Goal: Task Accomplishment & Management: Manage account settings

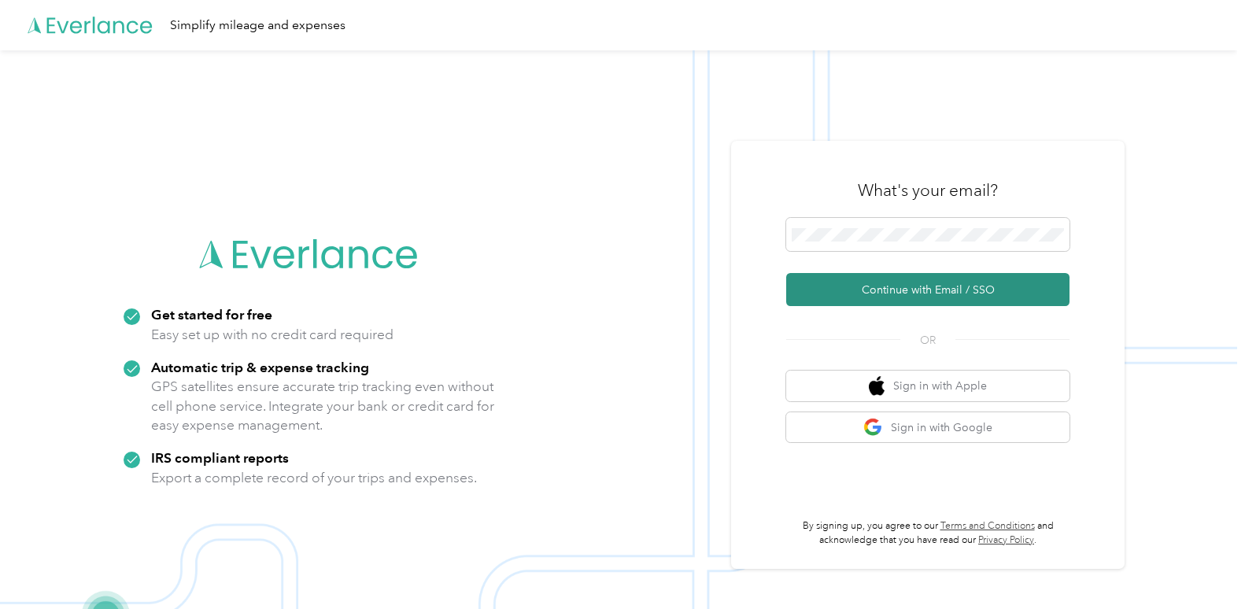
click at [935, 293] on button "Continue with Email / SSO" at bounding box center [927, 289] width 283 height 33
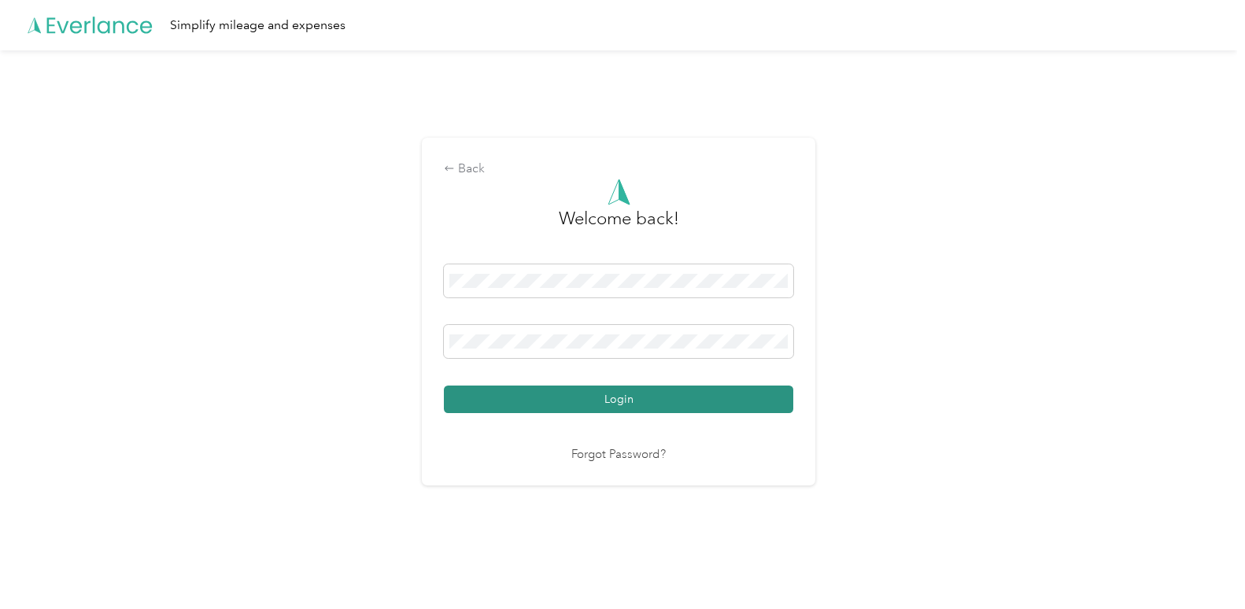
click at [730, 385] on button "Login" at bounding box center [618, 399] width 349 height 28
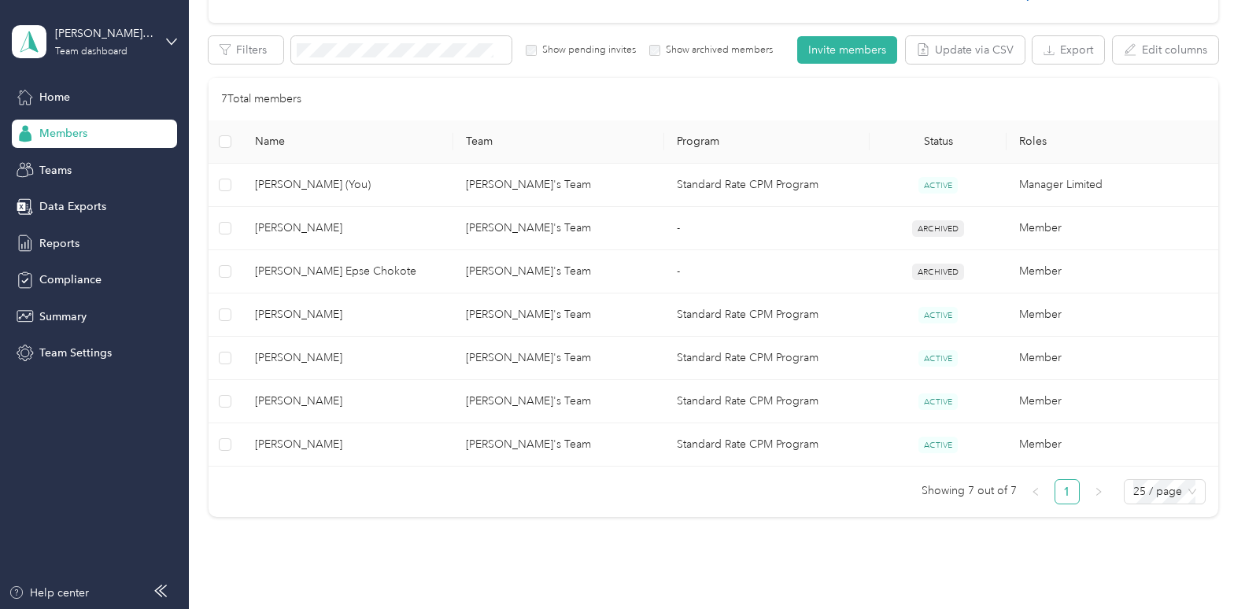
scroll to position [258, 0]
click at [91, 52] on div "Team dashboard" at bounding box center [91, 51] width 72 height 9
click at [84, 178] on div "Team dashboard Personal dashboard Log out" at bounding box center [177, 165] width 309 height 99
click at [141, 29] on div "[PERSON_NAME]'s Team" at bounding box center [104, 33] width 98 height 17
click at [112, 155] on div "Personal dashboard" at bounding box center [177, 165] width 309 height 28
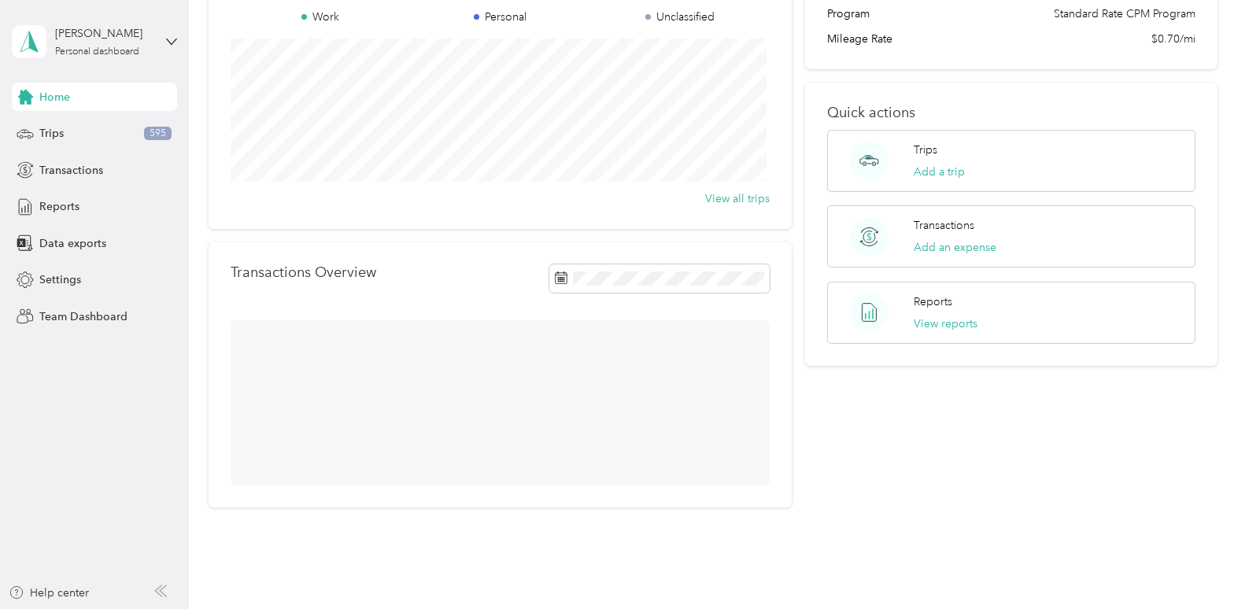
scroll to position [175, 0]
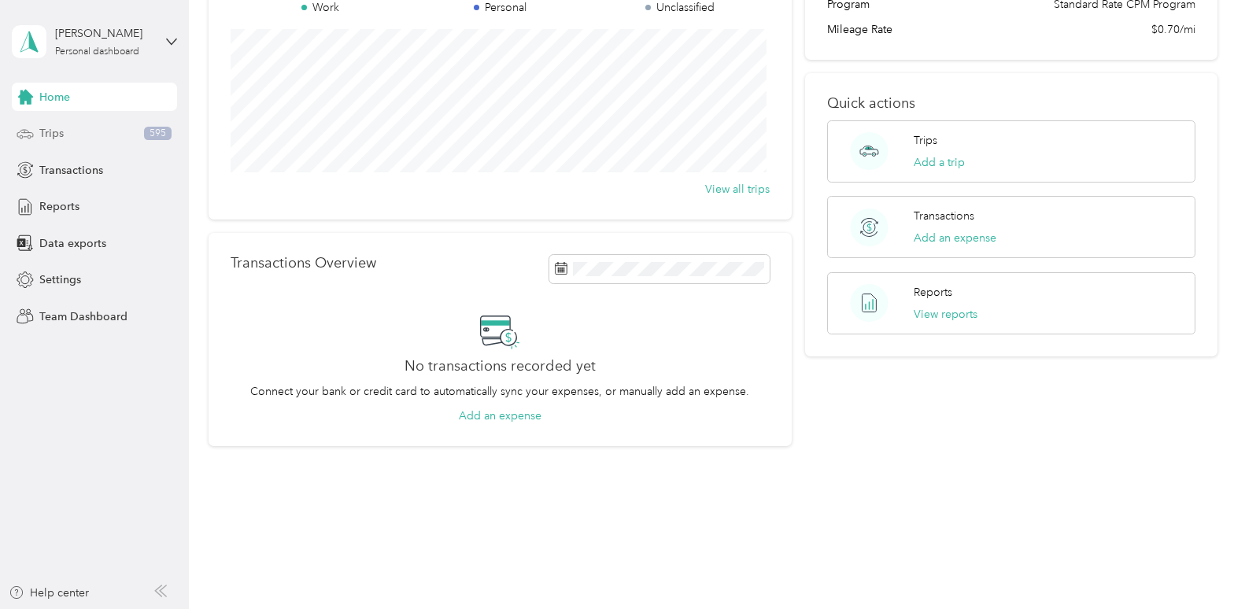
click at [73, 135] on div "Trips 595" at bounding box center [94, 134] width 165 height 28
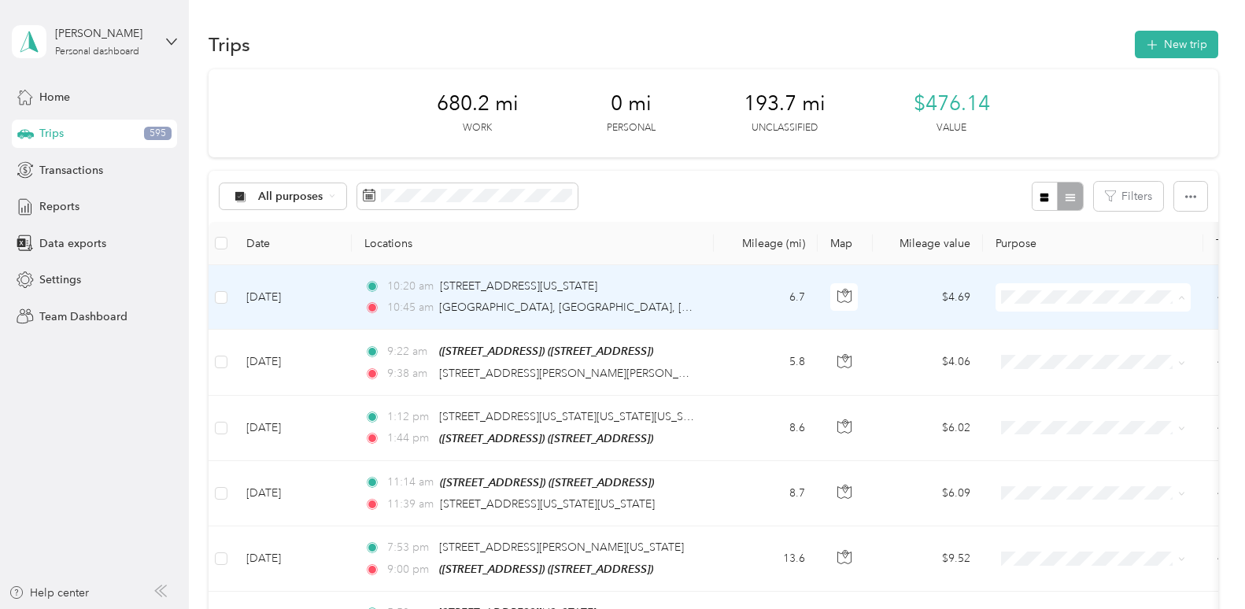
click at [1056, 321] on span "Pathways to Housing DC" at bounding box center [1107, 327] width 146 height 17
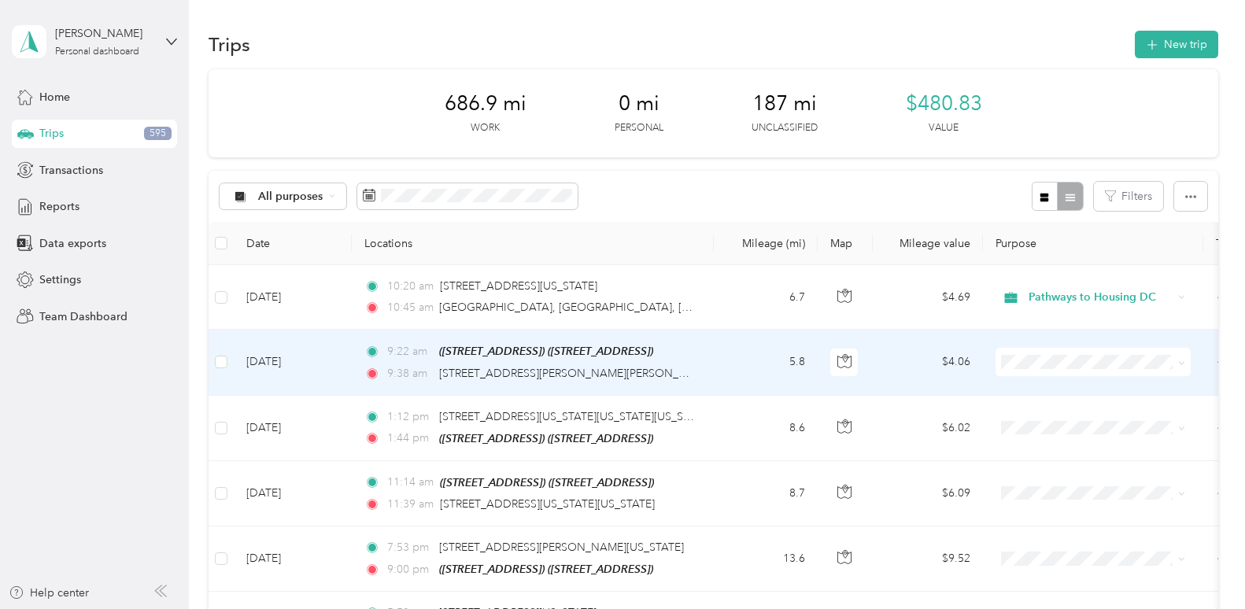
click at [1048, 408] on li "Personal" at bounding box center [1092, 410] width 195 height 28
click at [1027, 361] on span "Personal" at bounding box center [1086, 361] width 171 height 17
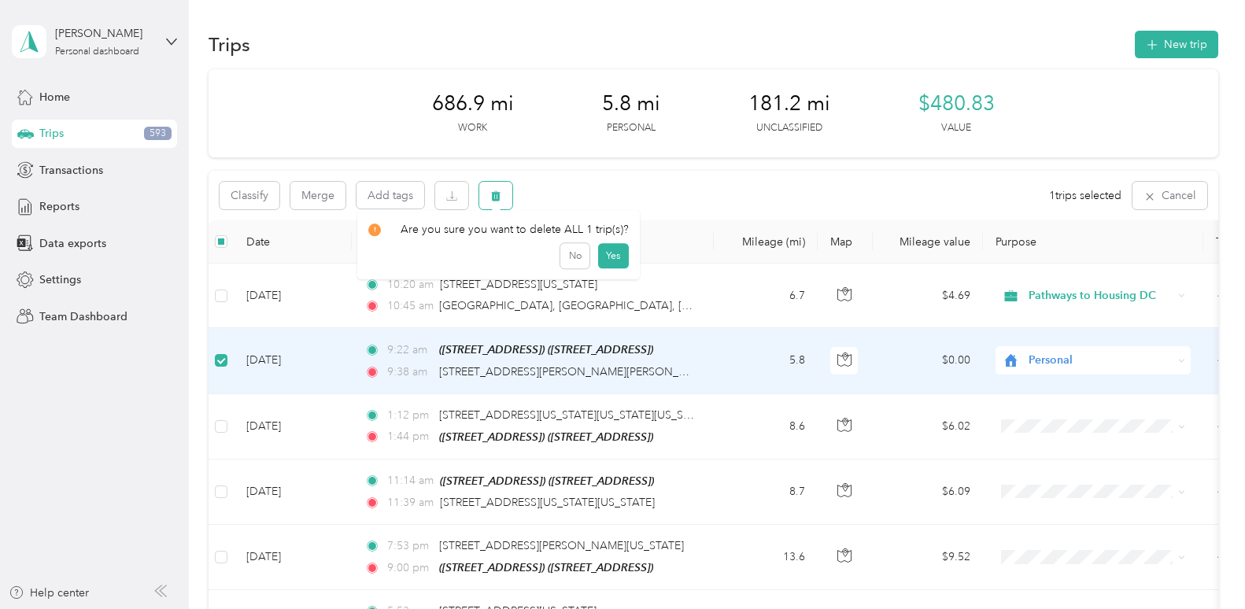
click at [501, 201] on icon "button" at bounding box center [495, 195] width 11 height 11
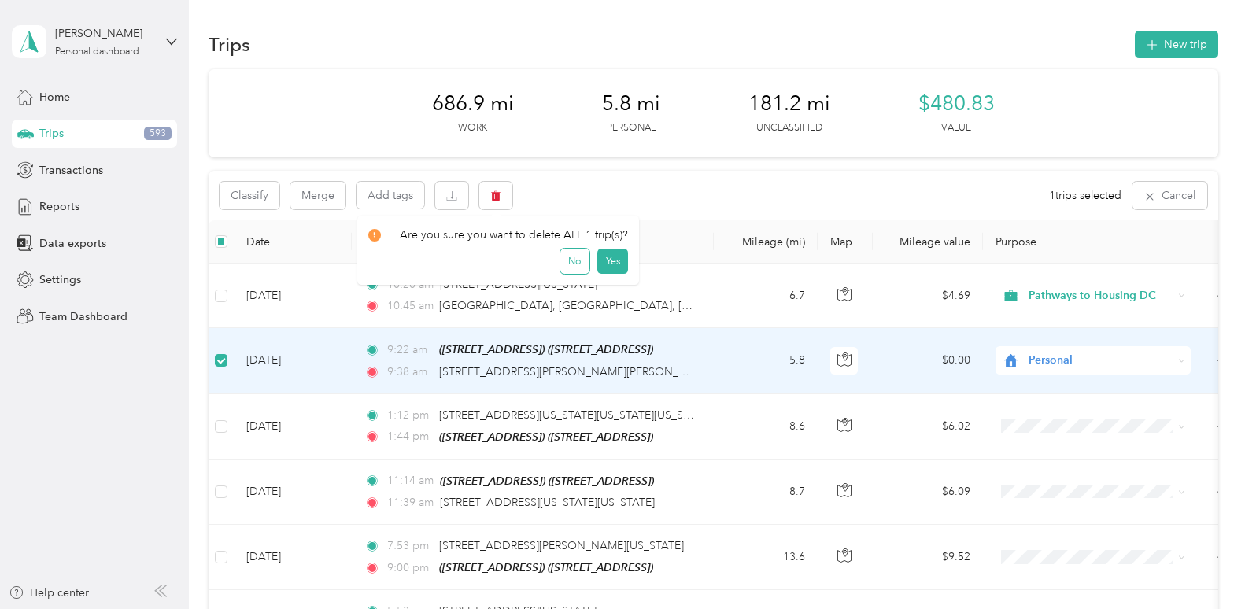
click at [567, 262] on button "No" at bounding box center [574, 261] width 29 height 25
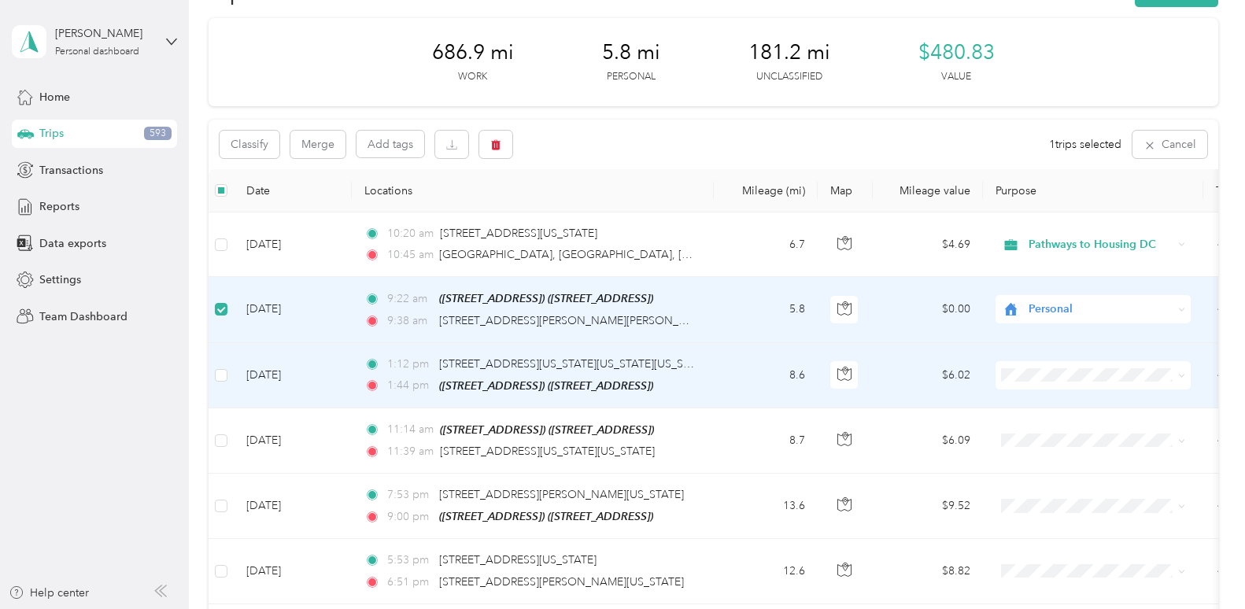
scroll to position [65, 0]
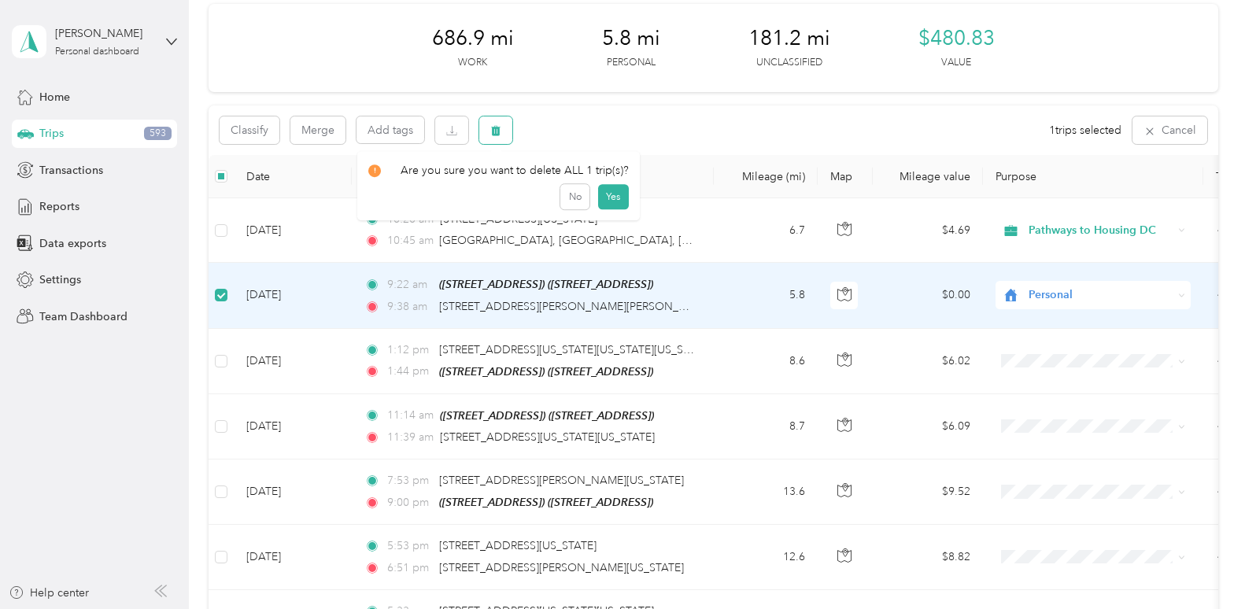
click at [502, 130] on button "button" at bounding box center [495, 130] width 33 height 28
click at [611, 193] on button "Yes" at bounding box center [612, 195] width 31 height 25
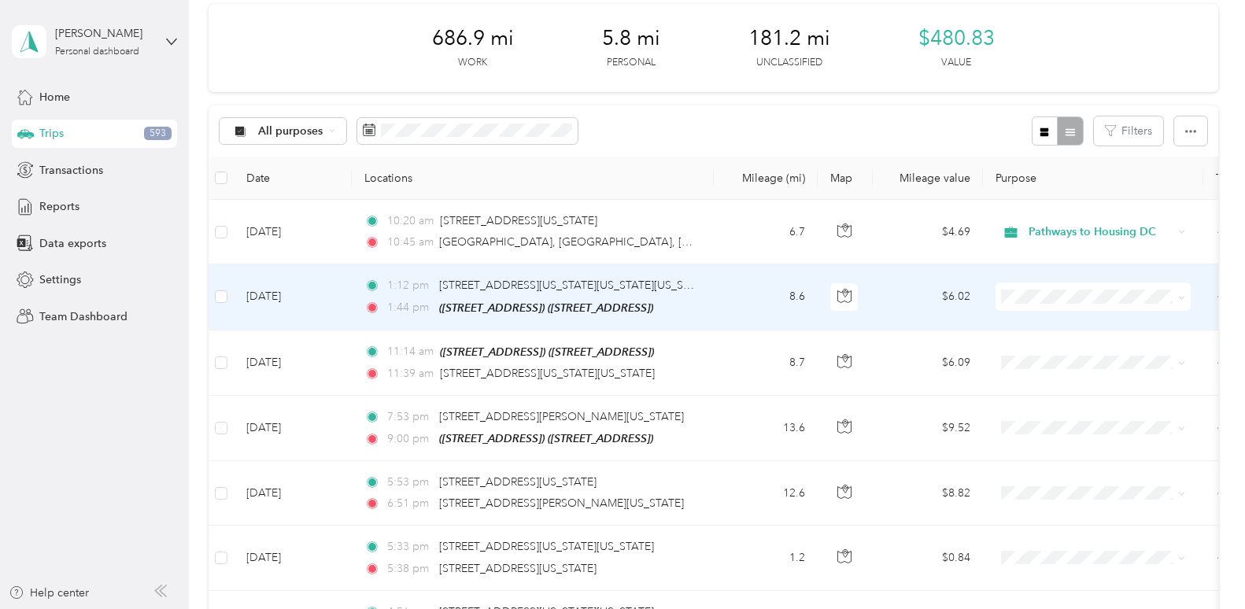
click at [1050, 332] on ol "Pathways to Housing DC Personal" at bounding box center [1092, 331] width 195 height 55
click at [1164, 304] on span at bounding box center [1092, 296] width 195 height 28
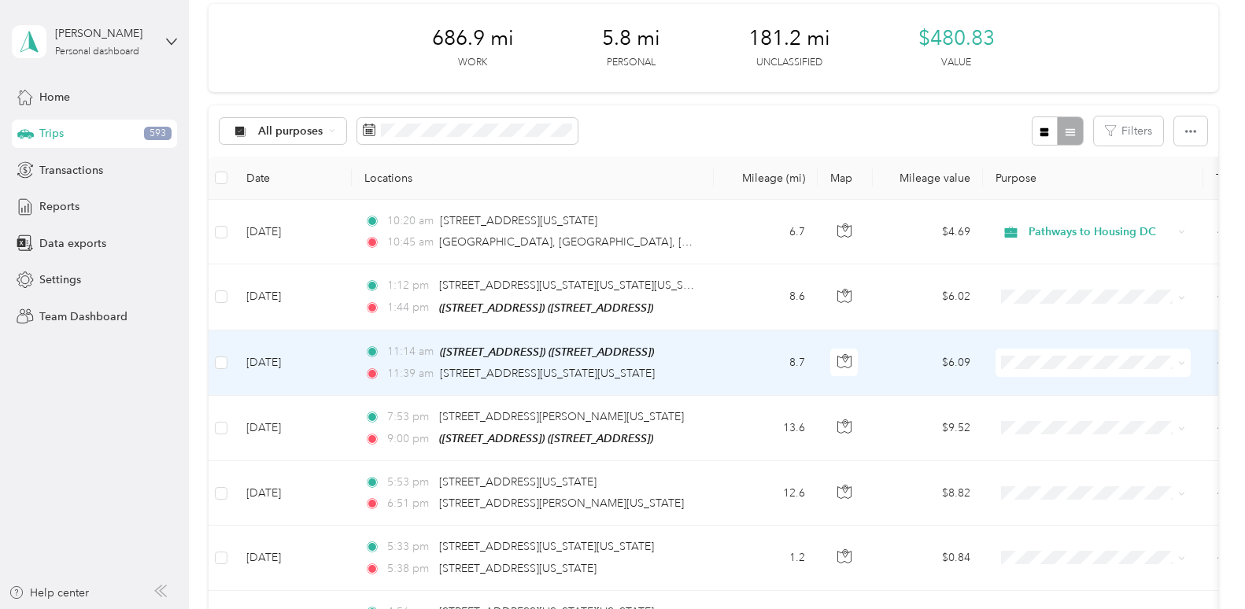
click at [1113, 393] on li "Pathways to Housing DC" at bounding box center [1092, 382] width 195 height 28
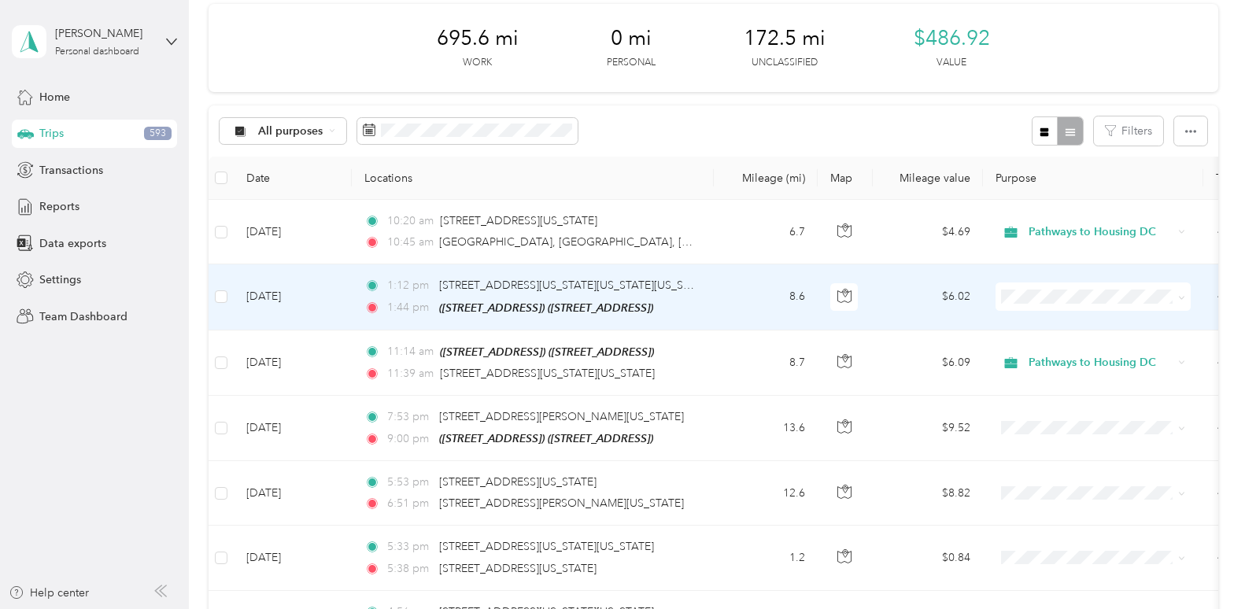
click at [1130, 330] on li "Pathways to Housing DC" at bounding box center [1092, 318] width 195 height 28
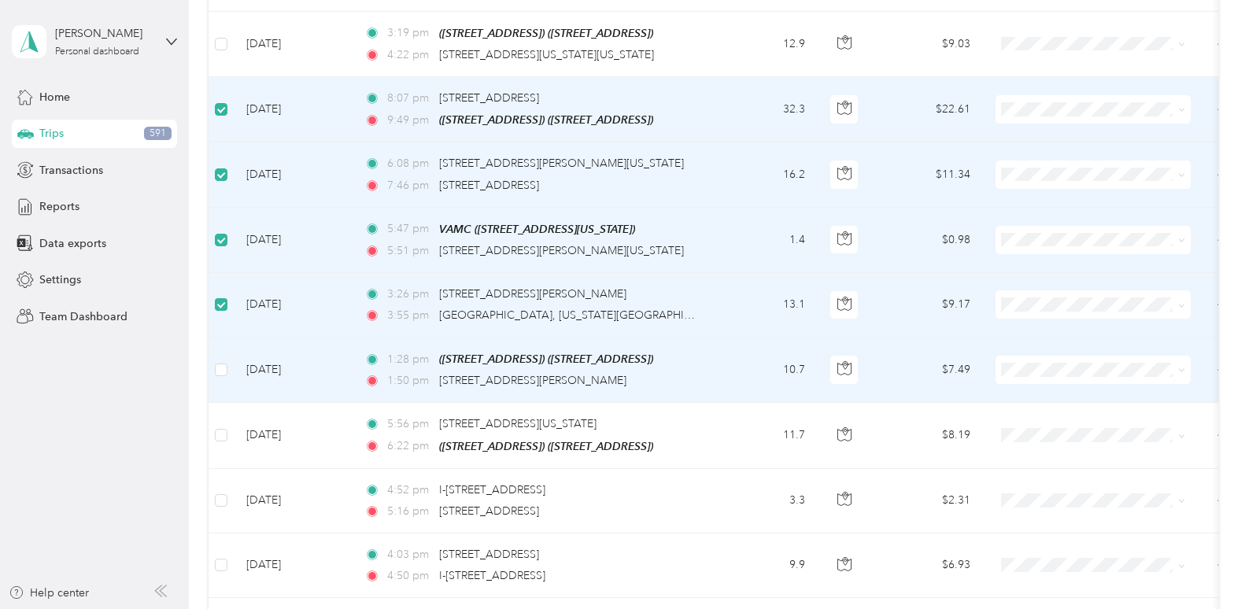
scroll to position [711, 0]
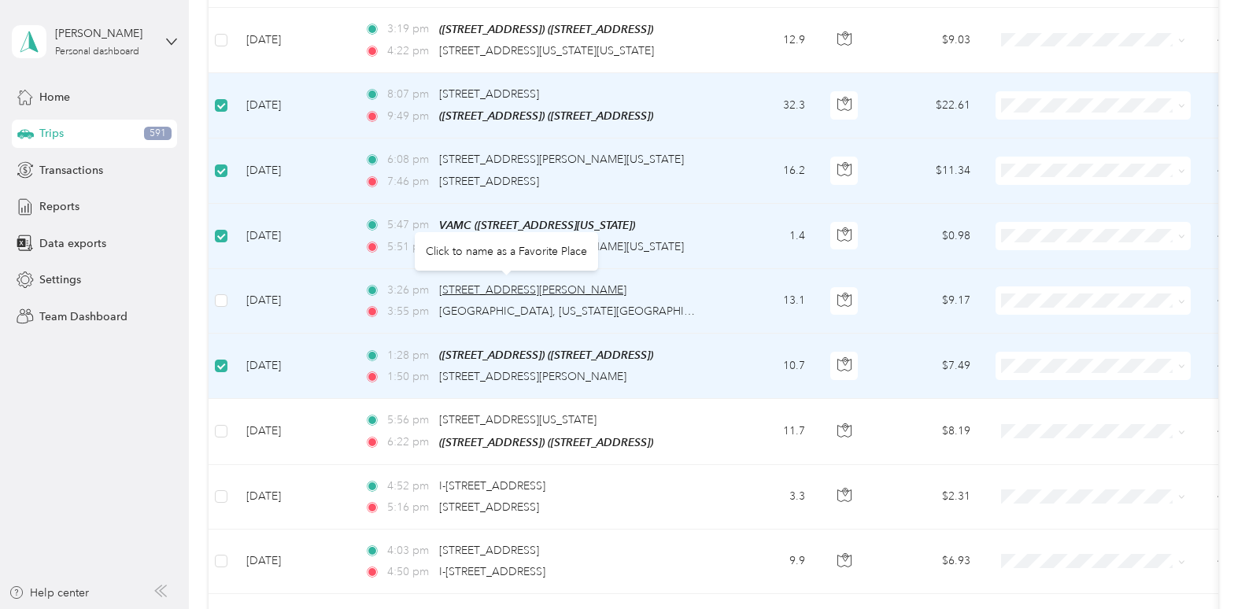
click at [461, 283] on span "[STREET_ADDRESS][PERSON_NAME]" at bounding box center [532, 289] width 187 height 13
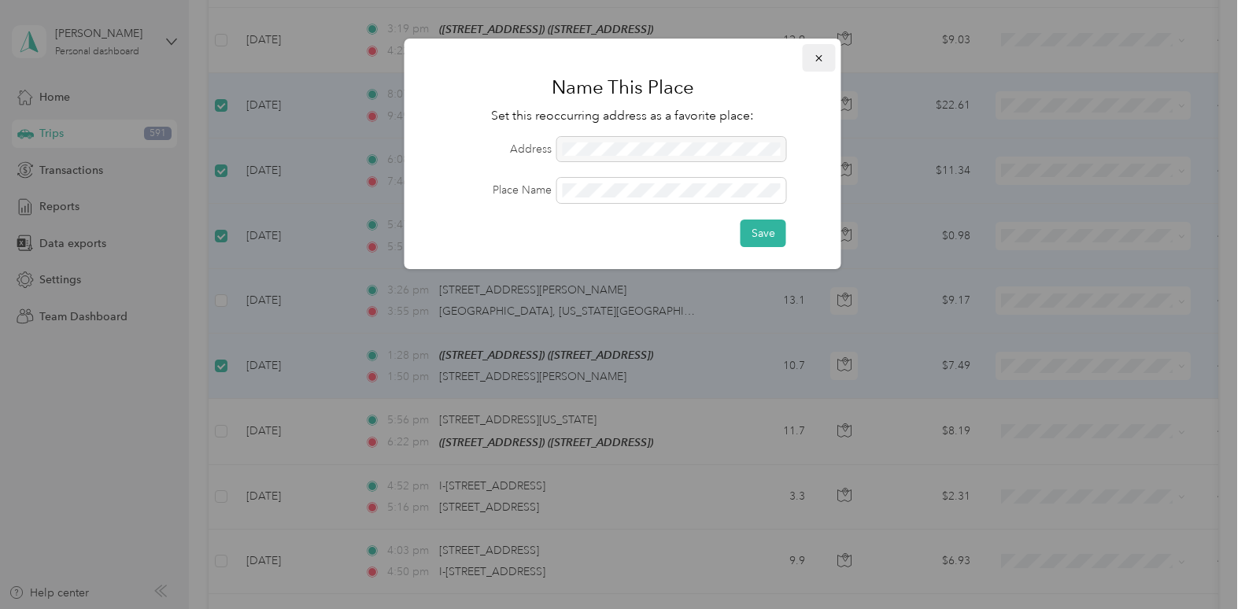
click at [819, 55] on icon "button" at bounding box center [818, 58] width 11 height 11
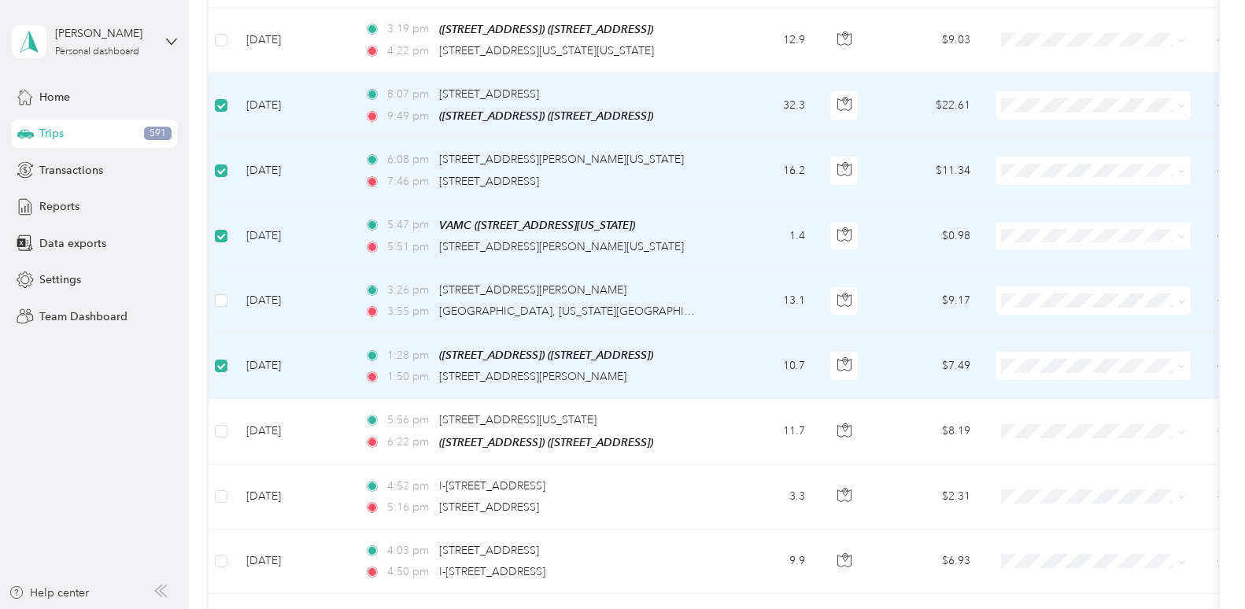
click at [654, 289] on div "3:26 pm [STREET_ADDRESS][PERSON_NAME]" at bounding box center [529, 290] width 330 height 17
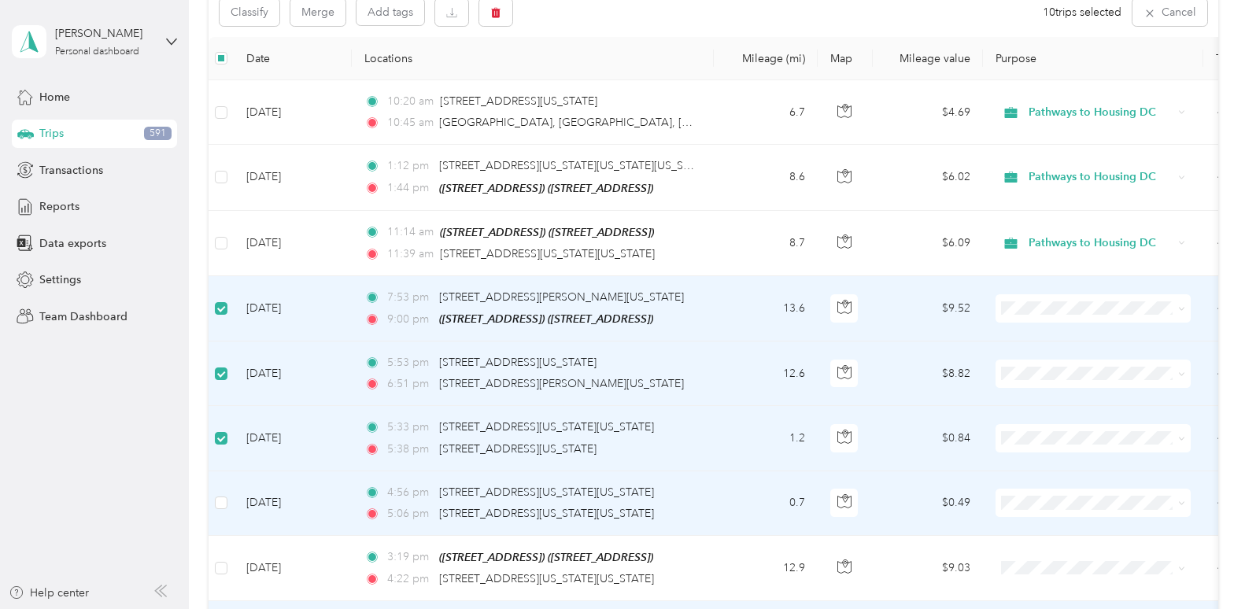
scroll to position [72, 0]
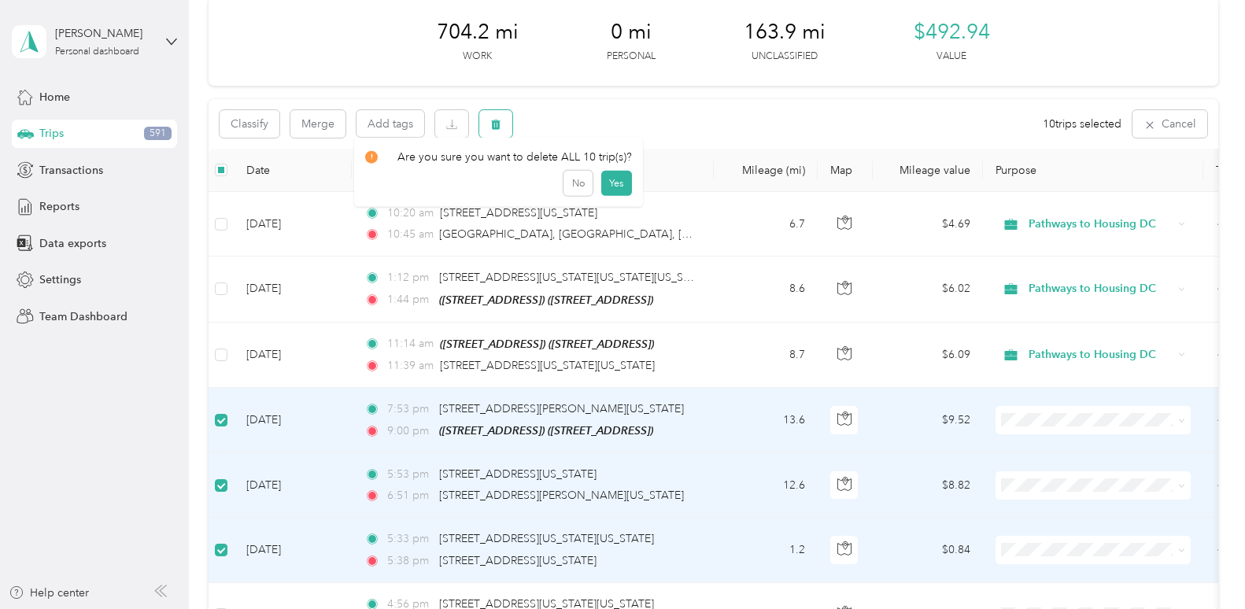
click at [496, 115] on button "button" at bounding box center [495, 124] width 33 height 28
click at [607, 189] on button "Yes" at bounding box center [615, 189] width 31 height 25
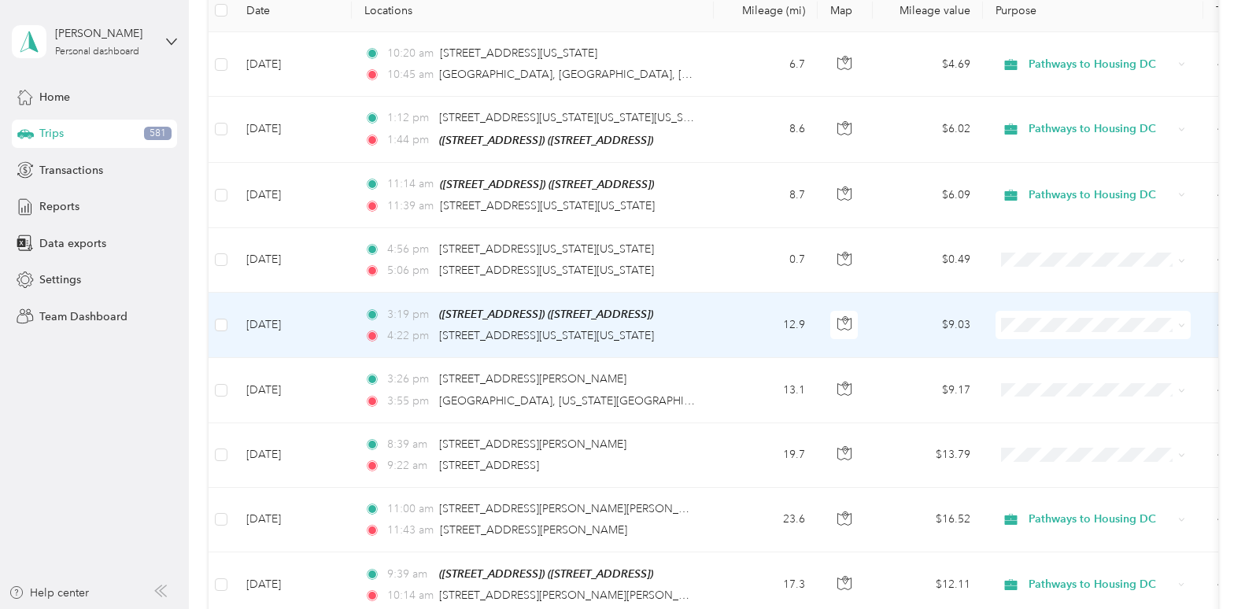
scroll to position [234, 0]
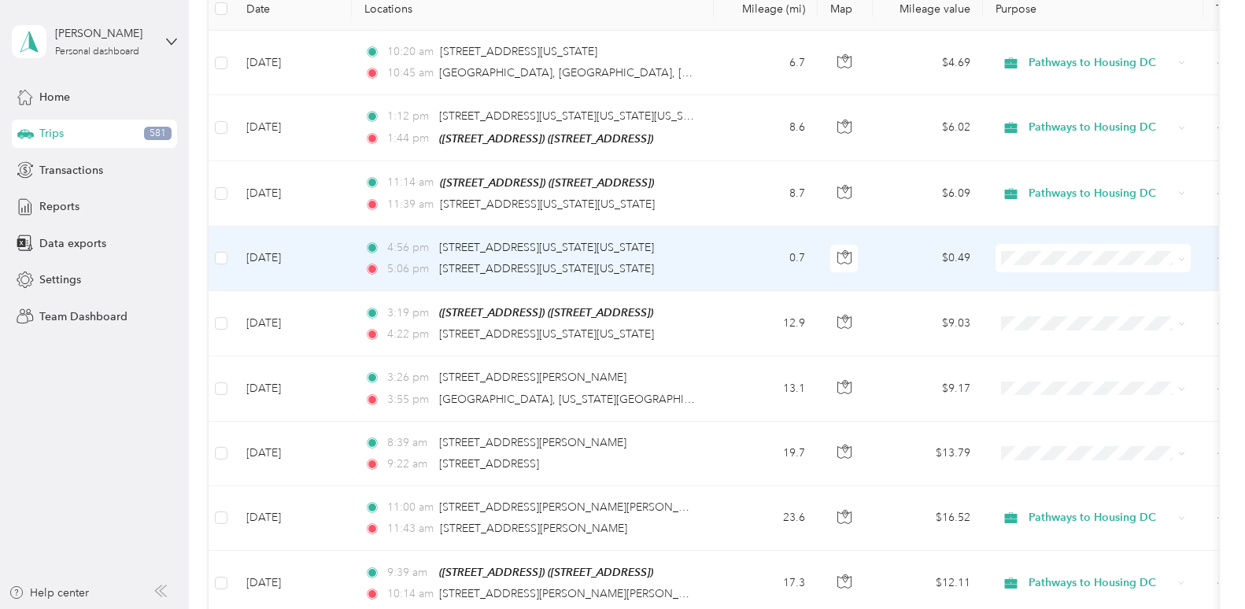
click at [1092, 280] on span "Pathways to Housing DC" at bounding box center [1107, 277] width 146 height 17
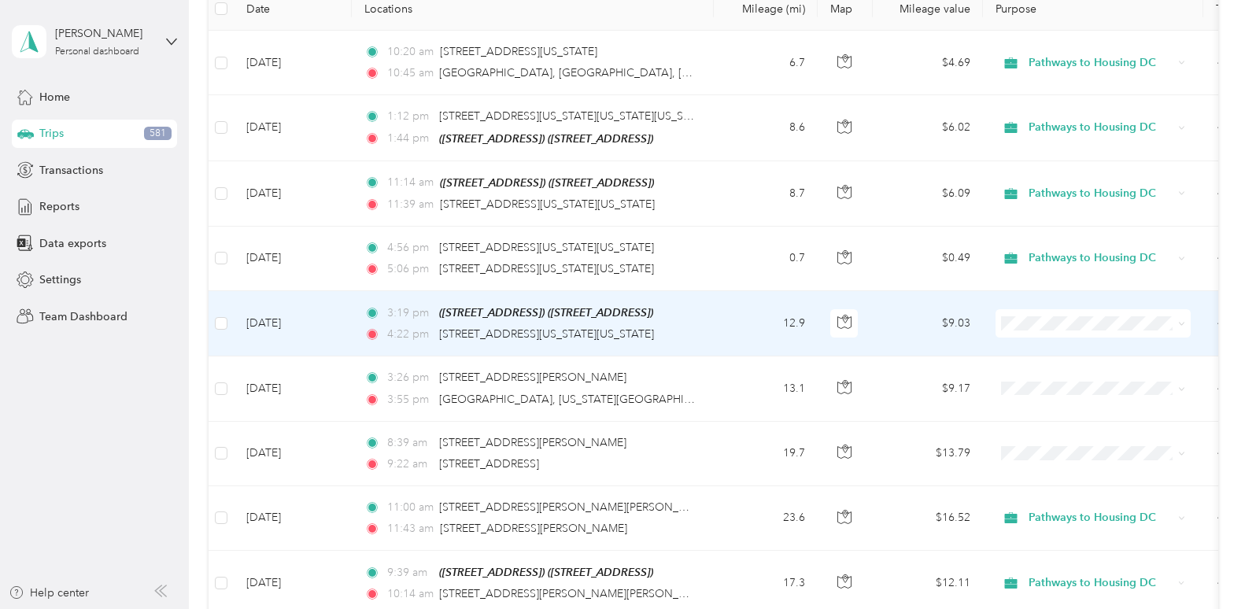
click at [1088, 346] on span "Pathways to Housing DC" at bounding box center [1107, 346] width 146 height 17
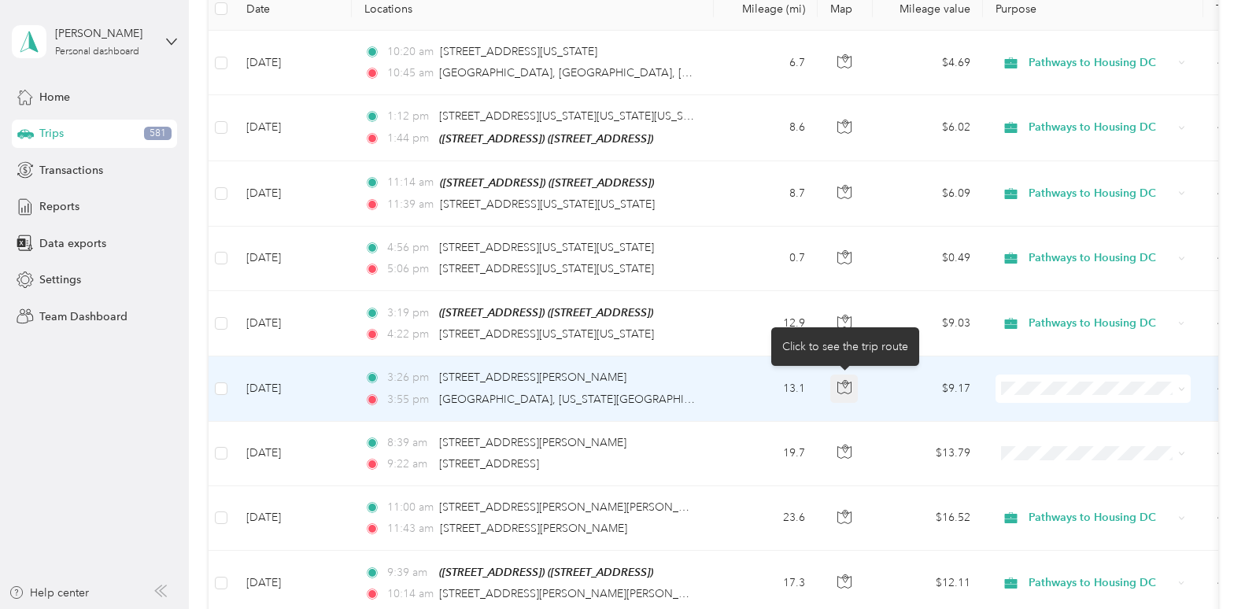
click at [847, 389] on icon "button" at bounding box center [844, 387] width 14 height 14
click at [595, 383] on div "3:26 pm [STREET_ADDRESS][PERSON_NAME]" at bounding box center [529, 377] width 330 height 17
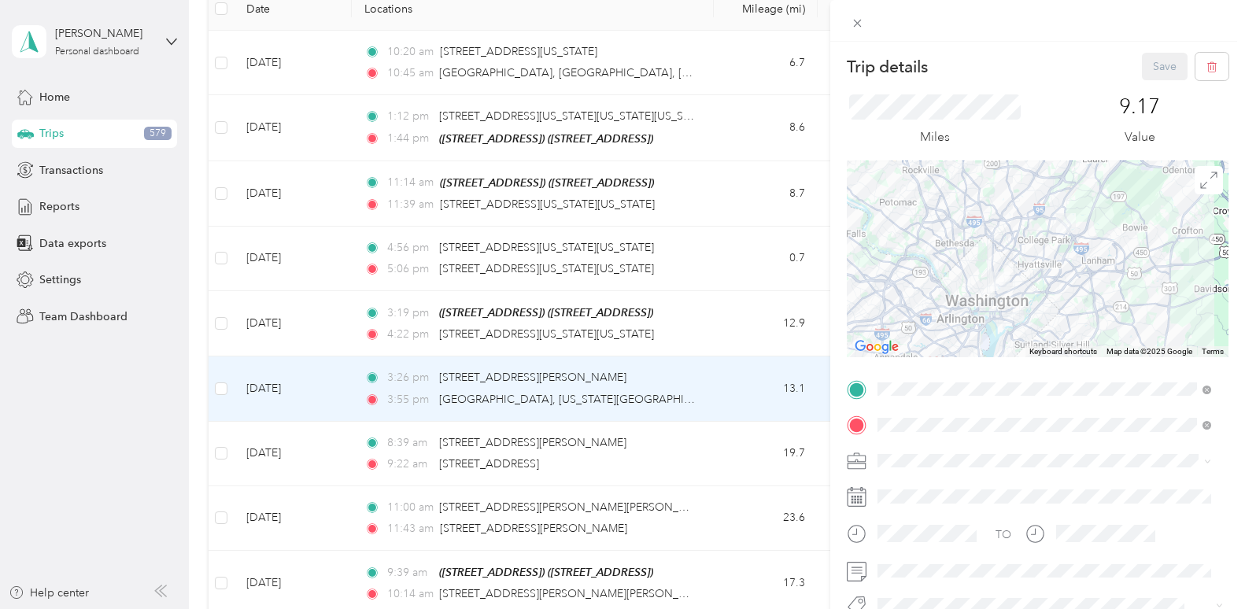
click at [1030, 353] on li "PTH Office [STREET_ADDRESS][PERSON_NAME][US_STATE]" at bounding box center [1044, 352] width 345 height 50
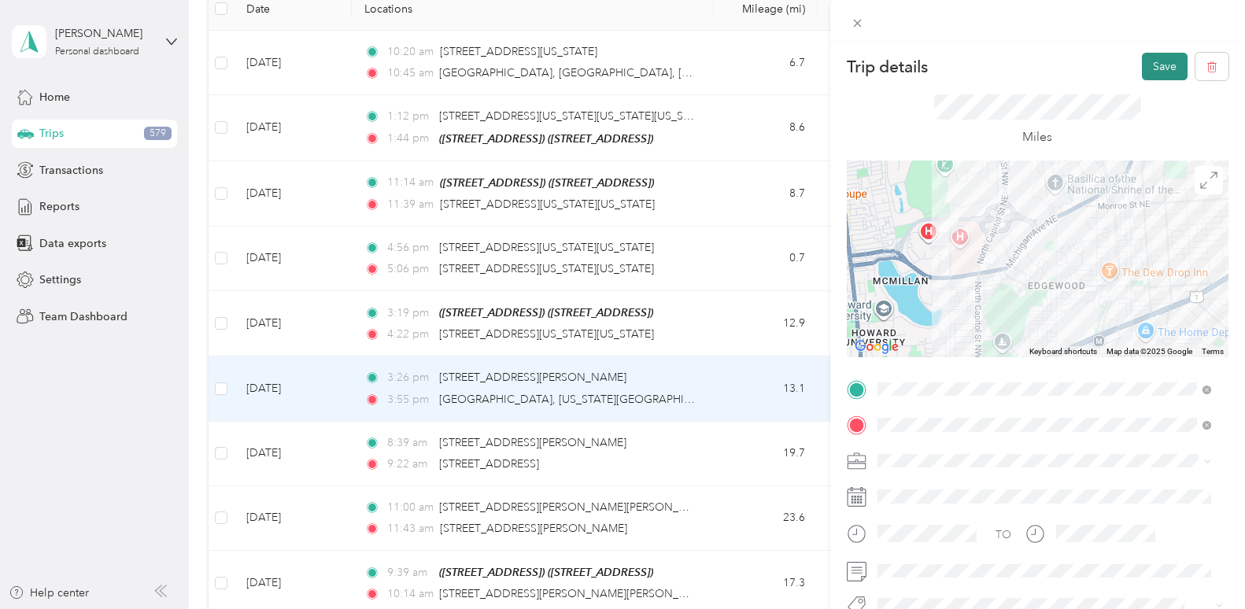
click at [1159, 68] on button "Save" at bounding box center [1164, 67] width 46 height 28
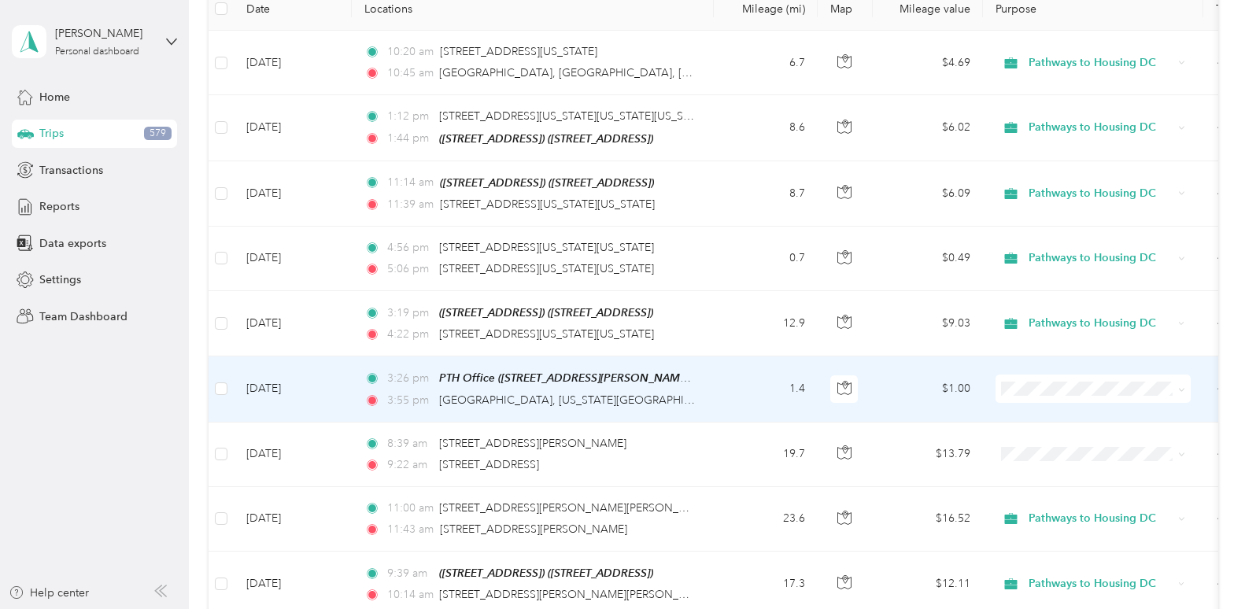
click at [1117, 415] on span "Pathways to Housing DC" at bounding box center [1107, 407] width 146 height 17
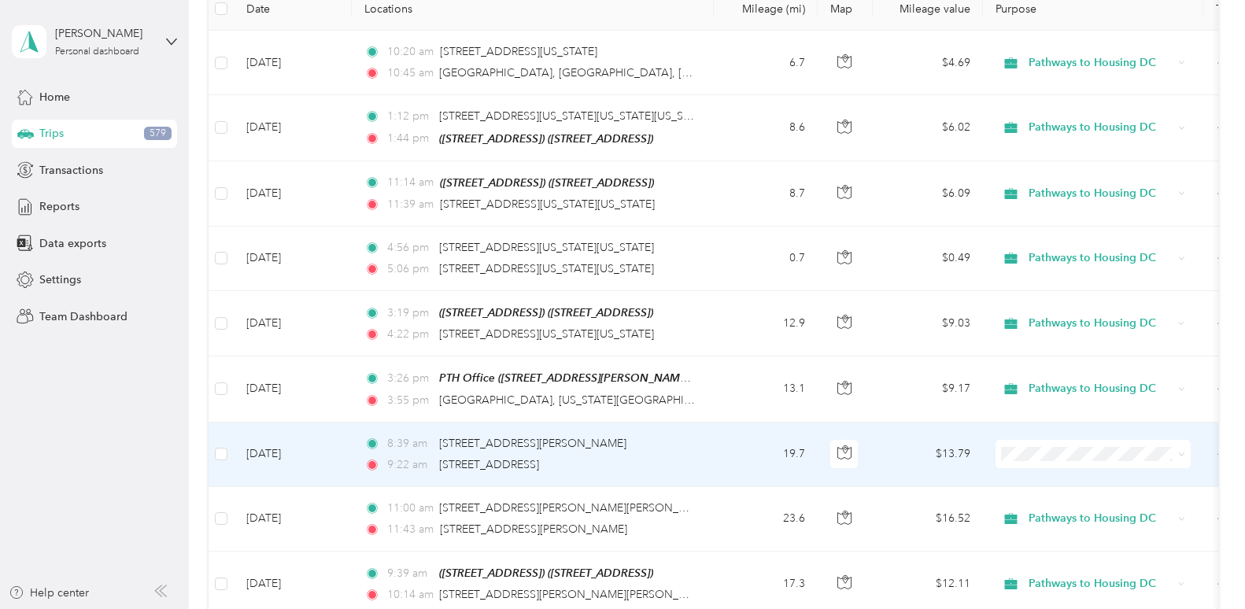
click at [1093, 481] on li "Pathways to Housing DC" at bounding box center [1092, 472] width 195 height 28
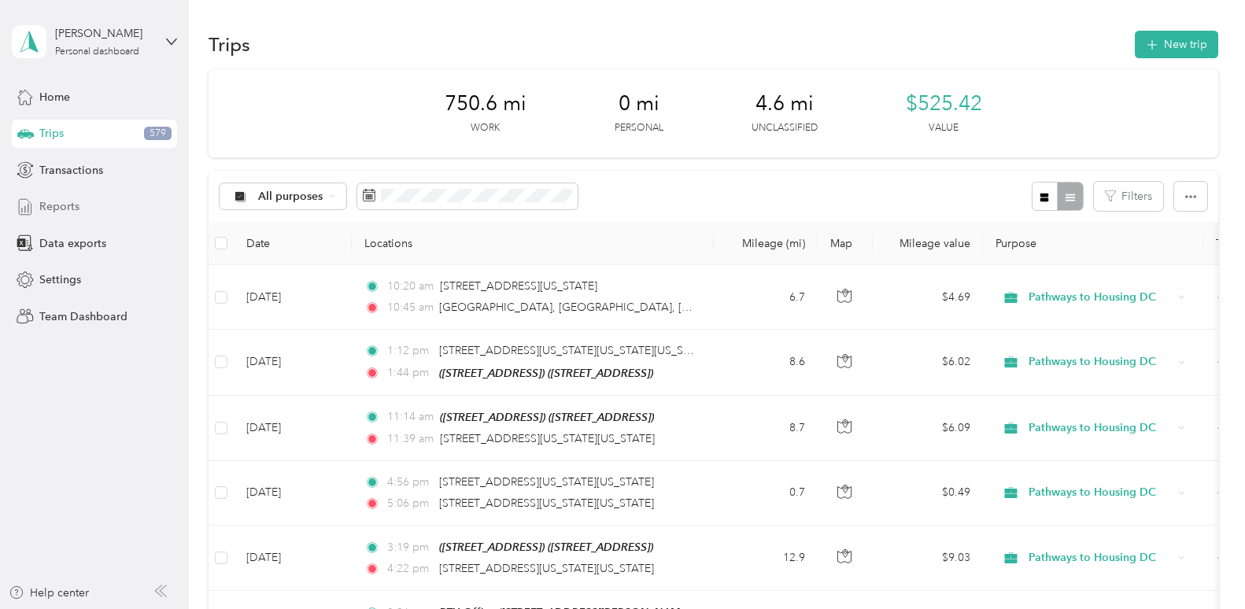
click at [76, 208] on span "Reports" at bounding box center [59, 206] width 40 height 17
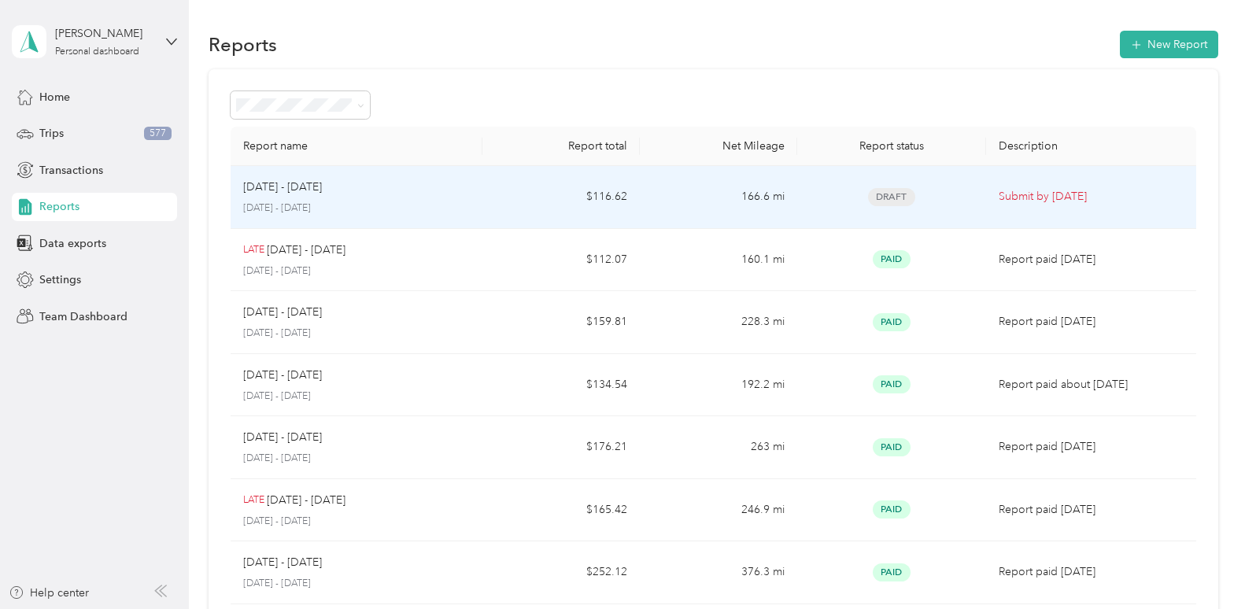
click at [1063, 212] on td "Submit by [DATE]" at bounding box center [1091, 197] width 210 height 63
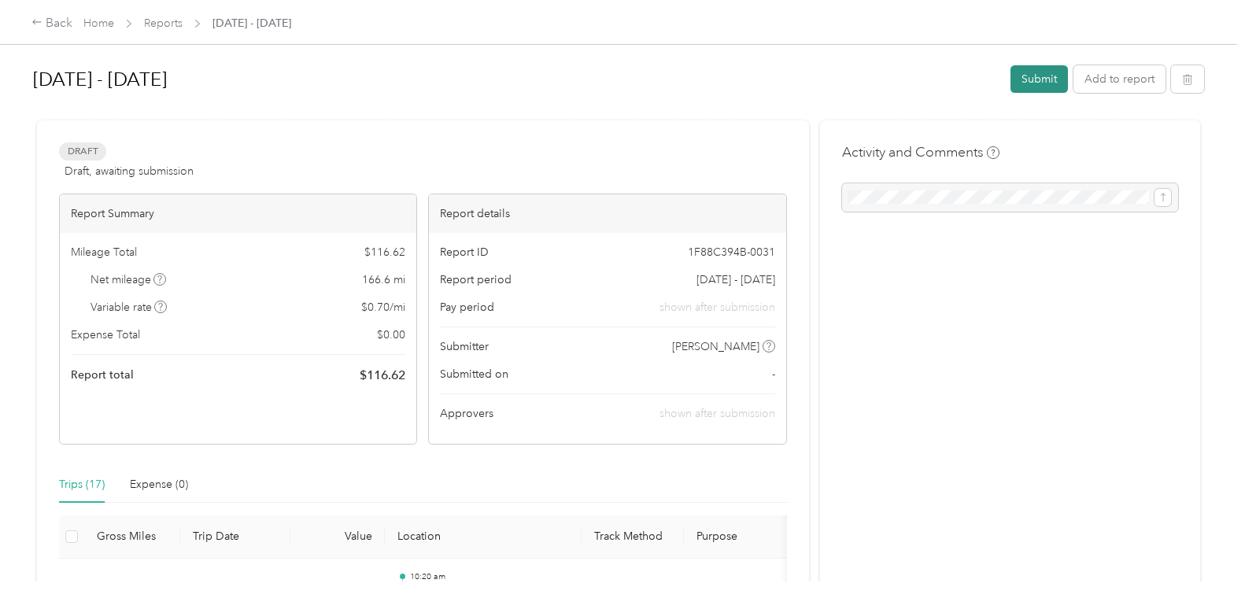
click at [1029, 73] on button "Submit" at bounding box center [1038, 79] width 57 height 28
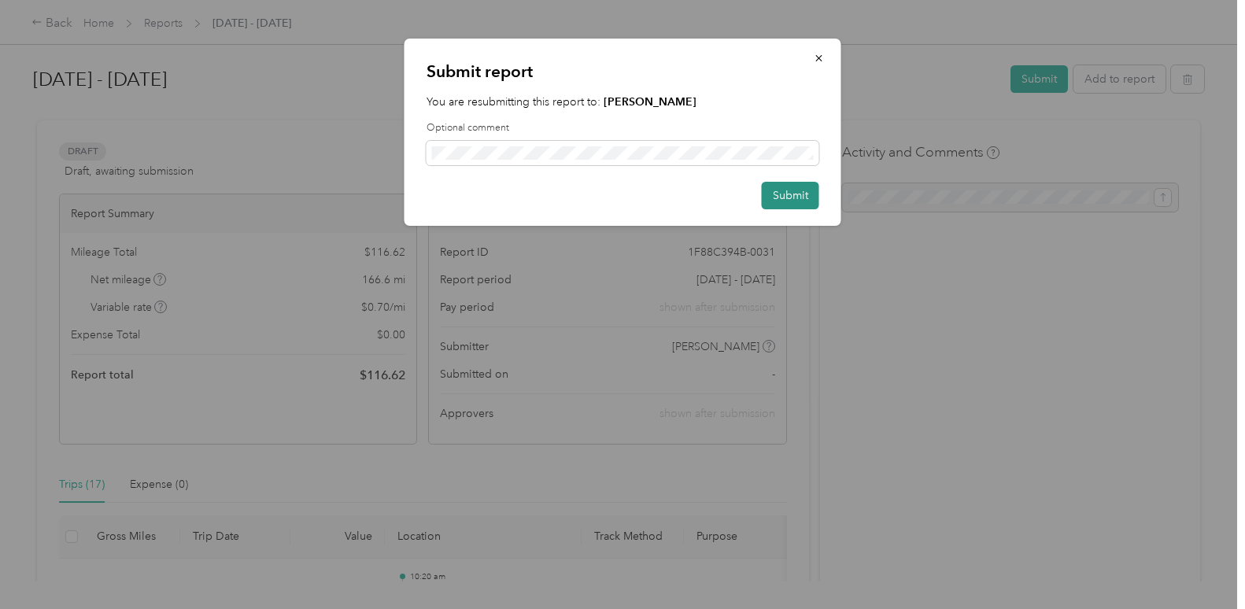
click at [814, 193] on button "Submit" at bounding box center [790, 196] width 57 height 28
